Goal: Transaction & Acquisition: Purchase product/service

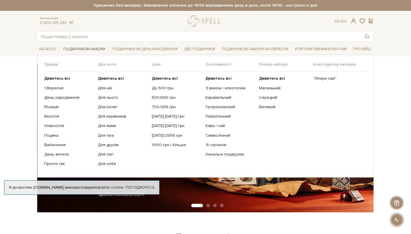
click at [90, 47] on link "Подарункові набори" at bounding box center [84, 49] width 47 height 9
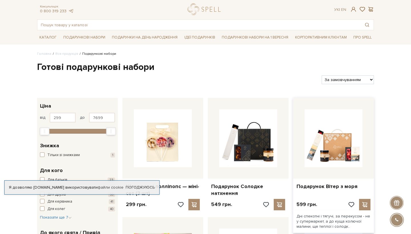
scroll to position [19, 0]
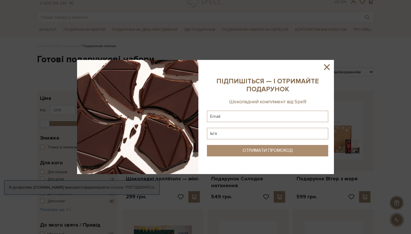
click at [326, 67] on icon at bounding box center [327, 67] width 10 height 10
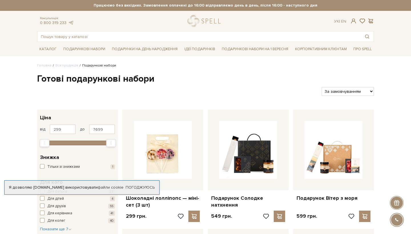
scroll to position [0, 0]
click at [109, 38] on input "text" at bounding box center [198, 36] width 323 height 10
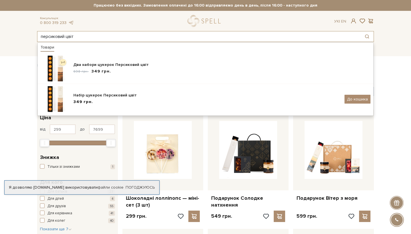
type input "персиковий цвіт"
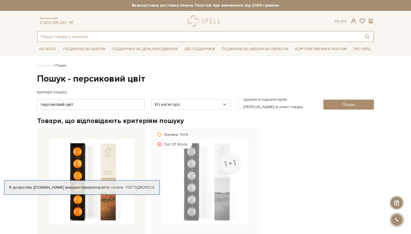
click at [89, 36] on input "text" at bounding box center [198, 36] width 323 height 10
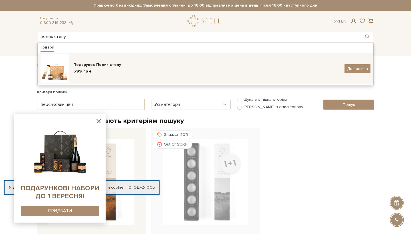
type input "подих степу"
click at [84, 70] on span "599 грн." at bounding box center [82, 72] width 19 height 6
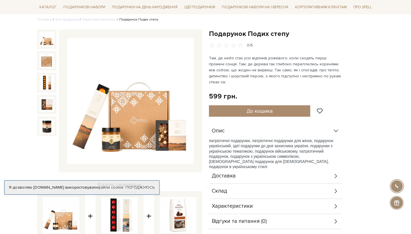
scroll to position [47, 0]
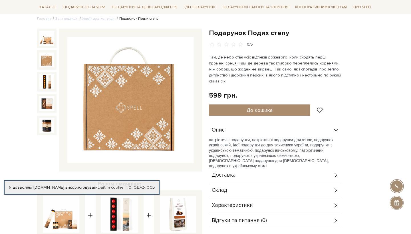
click at [51, 59] on img at bounding box center [46, 60] width 15 height 15
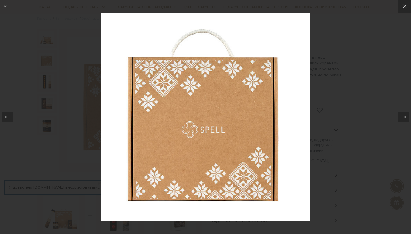
click at [56, 119] on div at bounding box center [205, 117] width 411 height 234
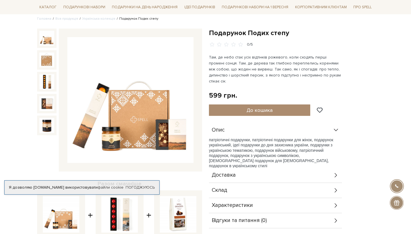
click at [46, 39] on img at bounding box center [46, 38] width 15 height 15
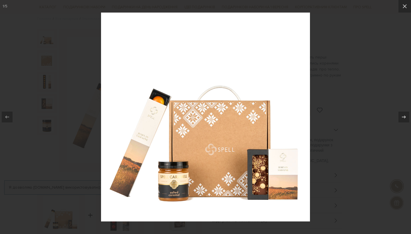
click at [340, 80] on div at bounding box center [205, 117] width 411 height 234
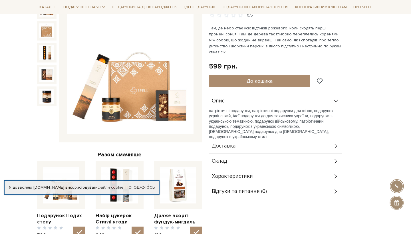
scroll to position [77, 0]
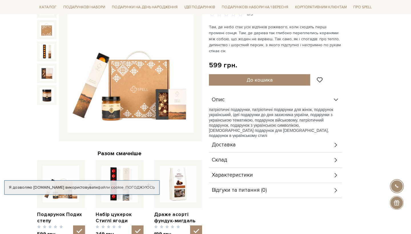
click at [336, 157] on icon at bounding box center [336, 160] width 6 height 6
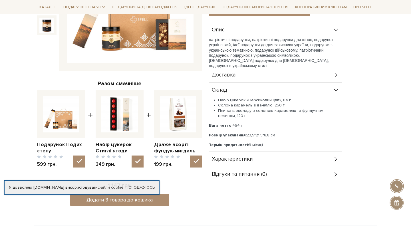
scroll to position [148, 0]
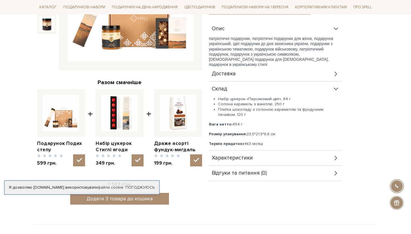
click at [337, 156] on icon at bounding box center [336, 158] width 2 height 4
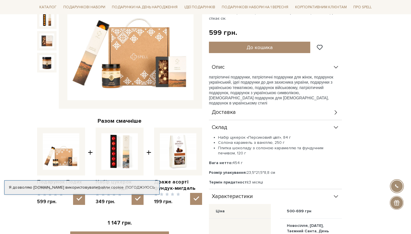
scroll to position [110, 0]
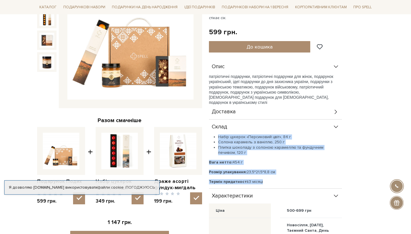
drag, startPoint x: 211, startPoint y: 129, endPoint x: 274, endPoint y: 174, distance: 76.4
click at [274, 174] on div "Набір цукерок «Персиковий цвіт», 84 г Солона карамель з ваніллю, 250 г Плитка ш…" at bounding box center [275, 159] width 133 height 50
copy div "Набір цукерок «Персиковий цвіт», 84 г Солона карамель з ваніллю, 250 г Плитка ш…"
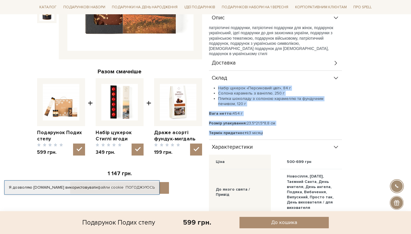
scroll to position [160, 0]
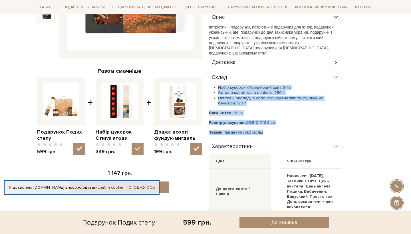
copy div "Набір цукерок «Персиковий цвіт», 84 г Солона карамель з ваніллю, 250 г Плитка ш…"
